Goal: Register for event/course

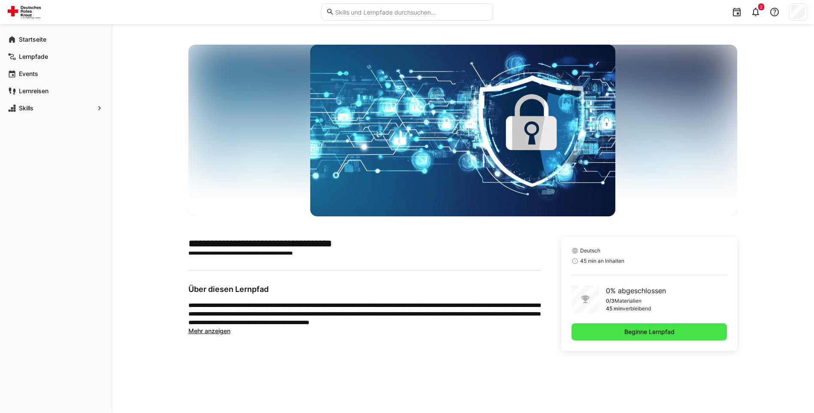
click at [617, 325] on span "Beginne Lernpfad" at bounding box center [650, 331] width 156 height 17
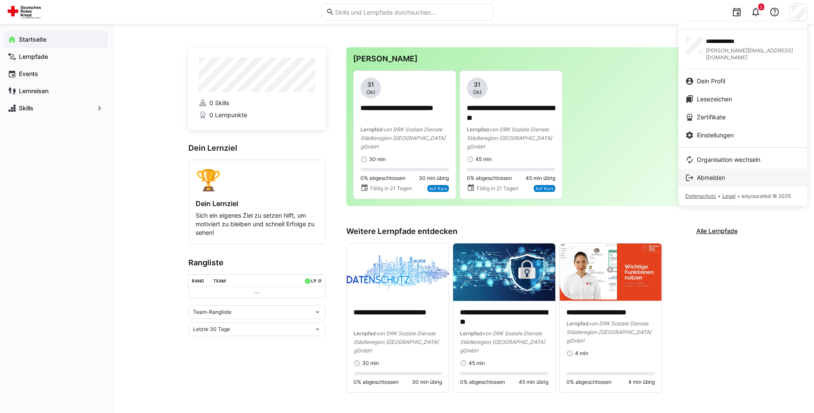
click at [722, 174] on span "Abmelden" at bounding box center [711, 177] width 28 height 9
